Goal: Information Seeking & Learning: Find specific fact

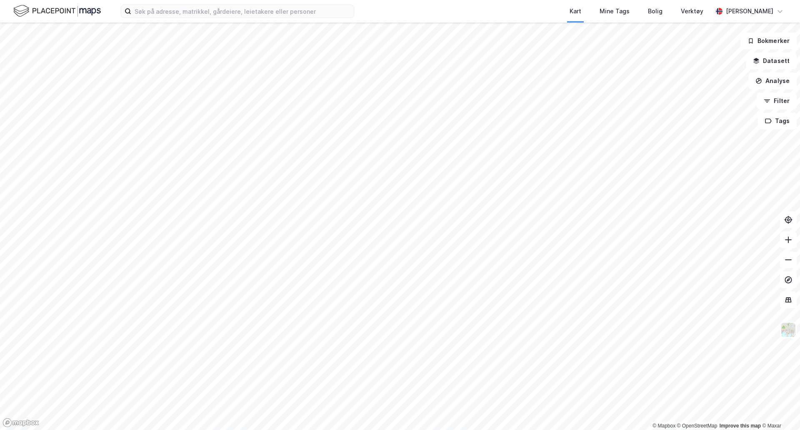
click at [288, 19] on div "Kart Mine Tags Bolig Verktøy [PERSON_NAME]" at bounding box center [400, 11] width 800 height 23
click at [278, 10] on input at bounding box center [242, 11] width 223 height 13
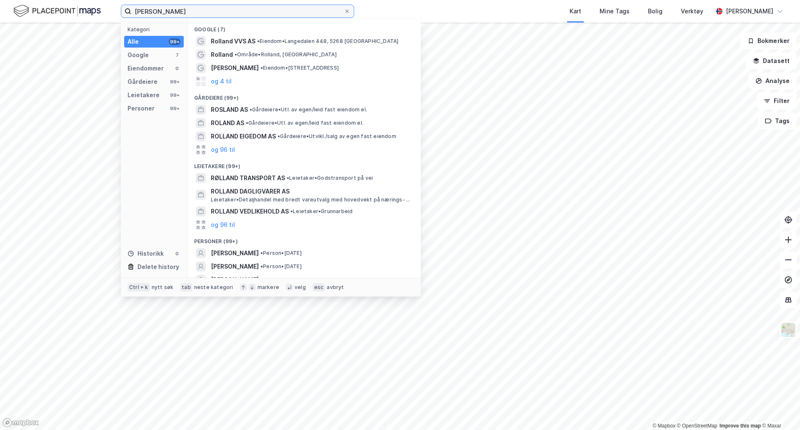
scroll to position [22, 0]
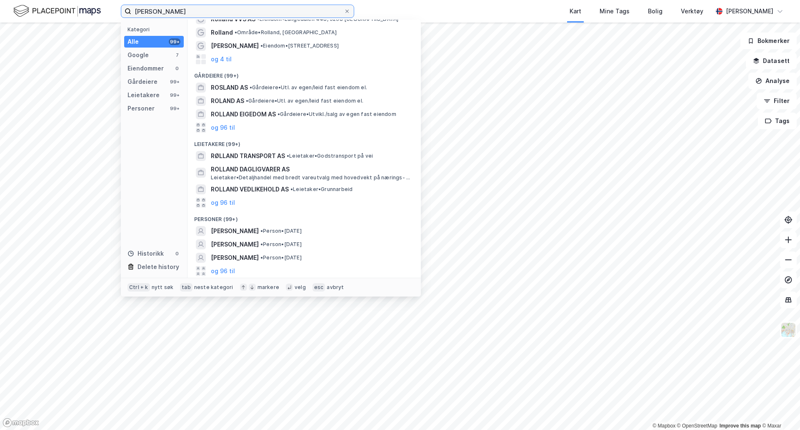
type input "[PERSON_NAME]"
click at [340, 244] on div "[PERSON_NAME] • Person • [DATE]" at bounding box center [312, 244] width 202 height 10
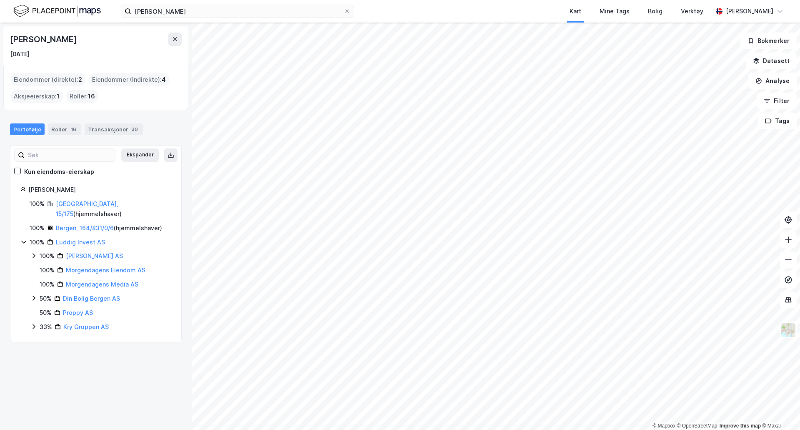
click at [96, 224] on link "Bergen, 164/831/0/6" at bounding box center [85, 227] width 58 height 7
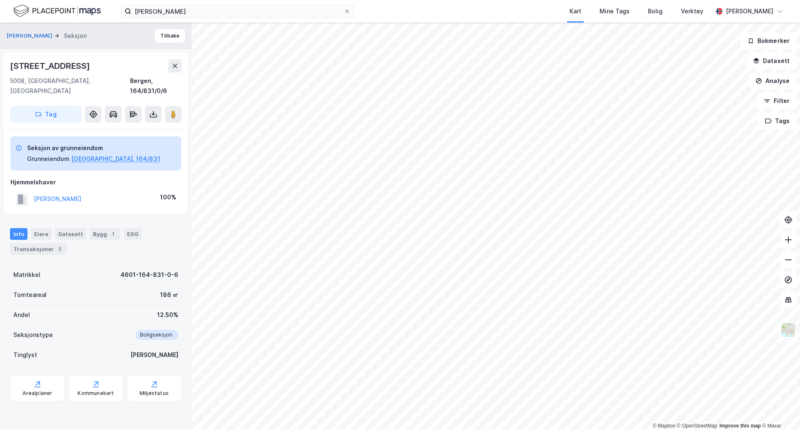
click at [40, 243] on div "Transaksjoner 2" at bounding box center [38, 249] width 57 height 12
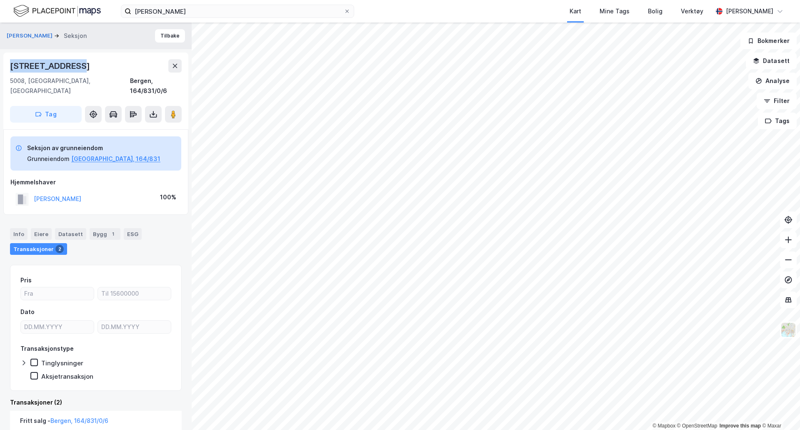
drag, startPoint x: 91, startPoint y: 70, endPoint x: 0, endPoint y: 58, distance: 91.7
click at [0, 58] on div "[PERSON_NAME] Tilbake [STREET_ADDRESS], 164/831/0/6 Tag Seksjon av grunneiendom…" at bounding box center [96, 226] width 192 height 407
copy div "[STREET_ADDRESS]"
